Goal: Find specific page/section: Find specific page/section

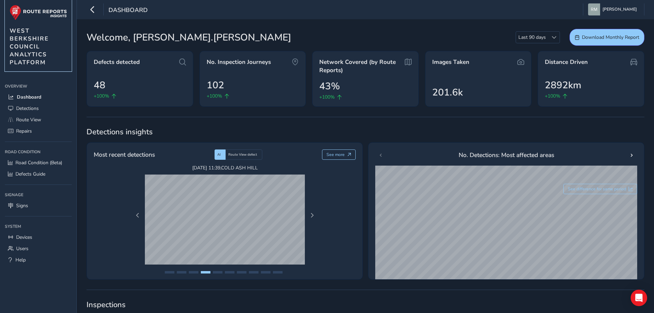
drag, startPoint x: 42, startPoint y: 13, endPoint x: 29, endPoint y: 28, distance: 20.2
click at [42, 13] on img at bounding box center [38, 12] width 57 height 15
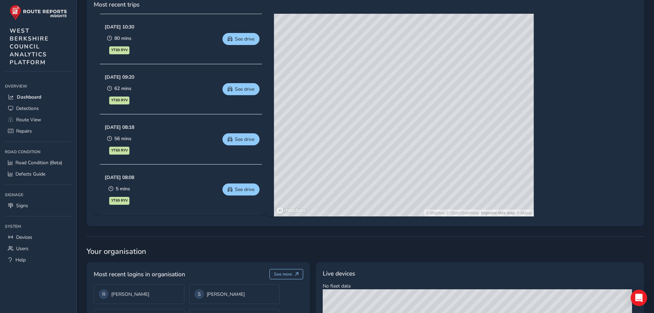
scroll to position [418, 0]
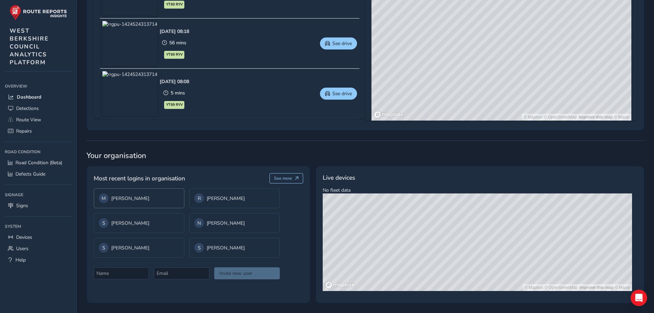
click at [159, 196] on div "M [PERSON_NAME]" at bounding box center [139, 198] width 80 height 10
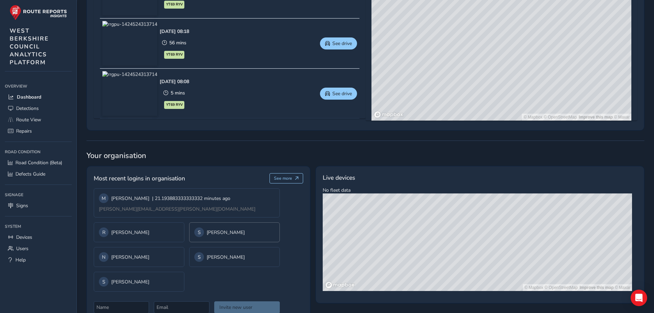
click at [216, 231] on div "S [PERSON_NAME]" at bounding box center [234, 232] width 80 height 10
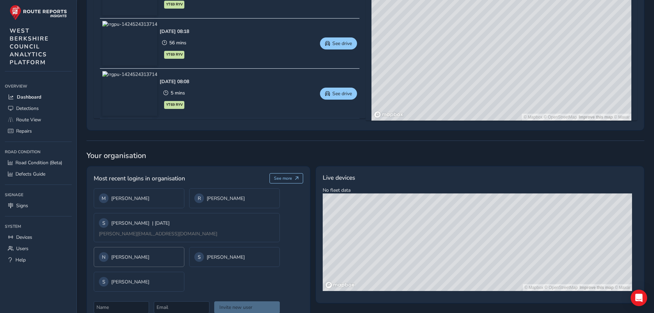
click at [148, 258] on div "N [PERSON_NAME]" at bounding box center [139, 257] width 80 height 10
click at [138, 282] on div "S [PERSON_NAME]" at bounding box center [139, 282] width 80 height 10
click at [144, 285] on div "S [PERSON_NAME]" at bounding box center [139, 282] width 80 height 10
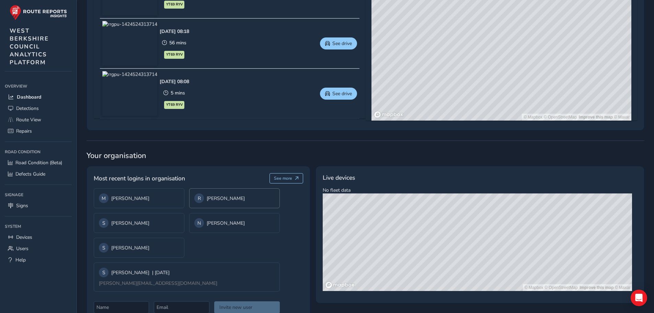
click at [230, 198] on div "R [PERSON_NAME]" at bounding box center [234, 198] width 80 height 10
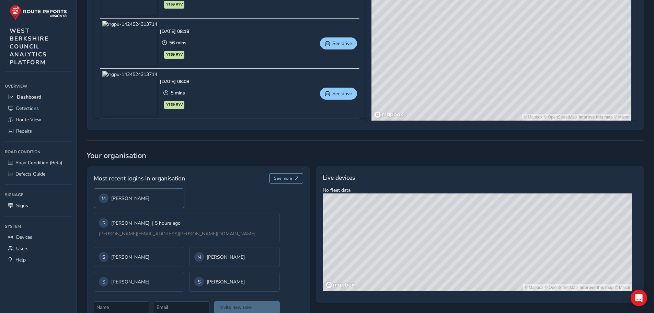
click at [149, 196] on div "M [PERSON_NAME]" at bounding box center [139, 198] width 80 height 10
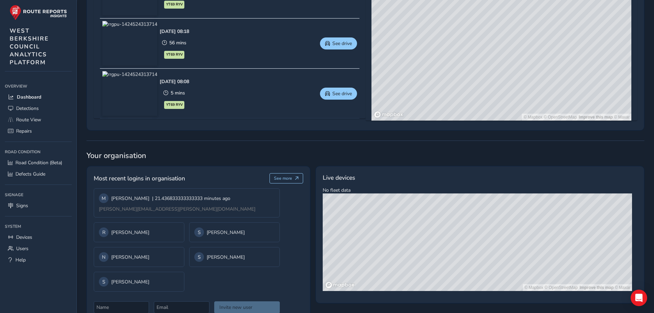
click at [212, 177] on div "Most recent logins in organisation See more" at bounding box center [198, 180] width 209 height 15
click at [288, 242] on div "Most recent logins in organisation See more M [PERSON_NAME] | 21.43683333333333…" at bounding box center [198, 243] width 224 height 154
click at [176, 204] on div "M Michelle Brown | 21.436833333333333 minutes ago michelle.brown@westberks.gov.…" at bounding box center [187, 202] width 186 height 29
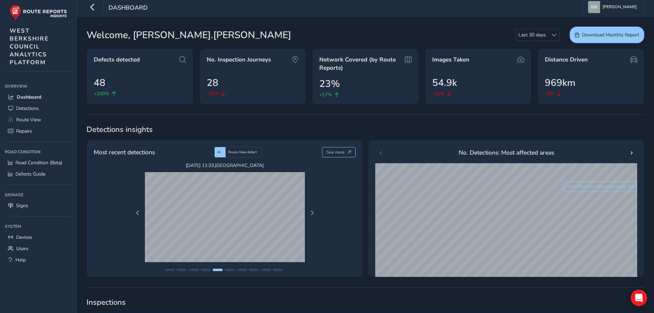
scroll to position [0, 0]
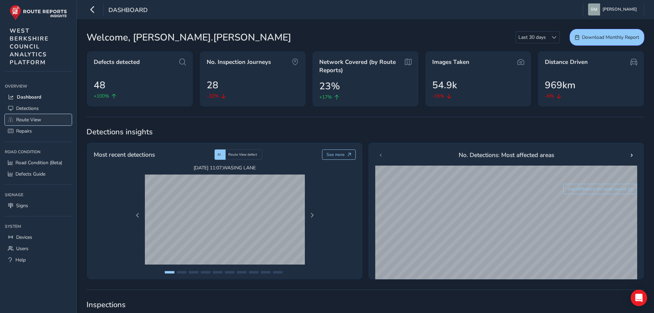
click at [30, 118] on span "Route View" at bounding box center [28, 119] width 25 height 7
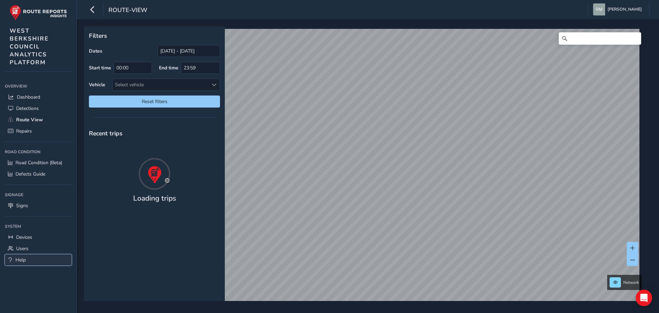
click at [19, 260] on span "Help" at bounding box center [20, 259] width 10 height 7
